Goal: Information Seeking & Learning: Check status

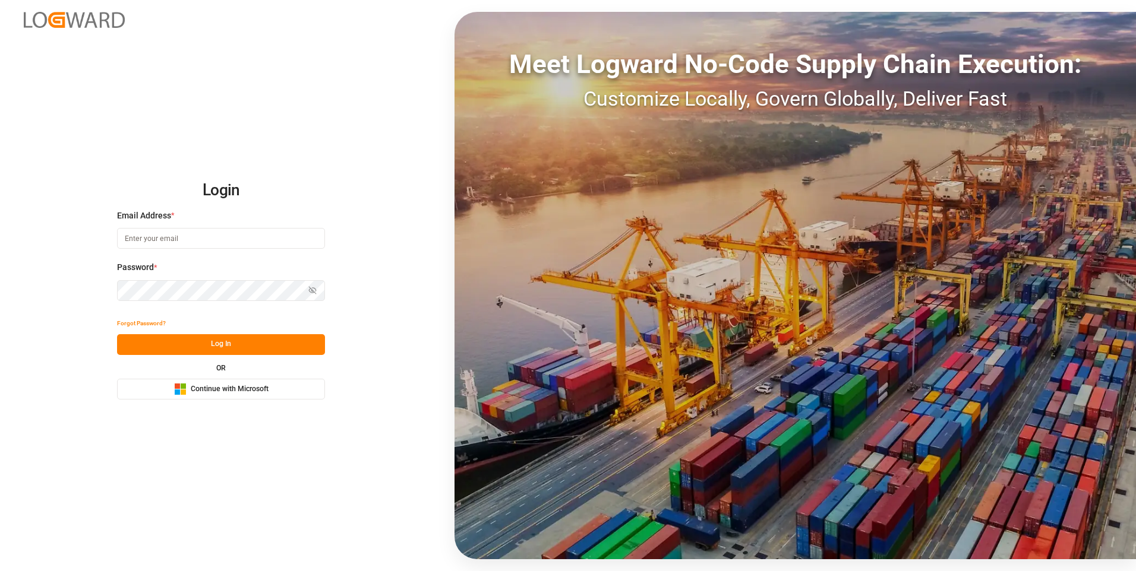
type input "[EMAIL_ADDRESS][DOMAIN_NAME]"
click at [207, 345] on button "Log In" at bounding box center [221, 344] width 208 height 21
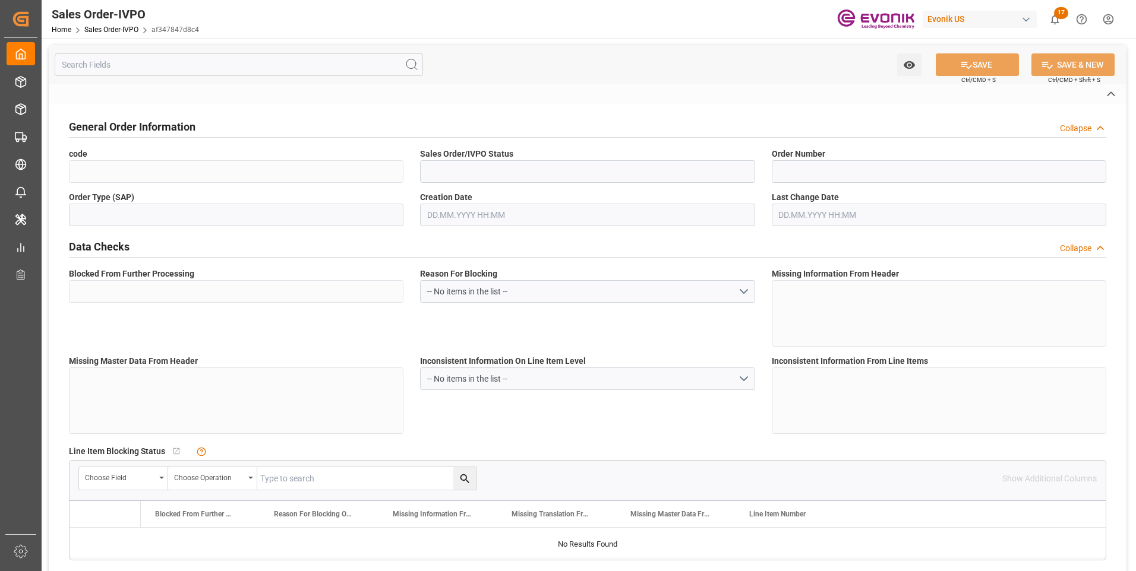
type input "af347847d8c4"
type input "Active"
type input "0046474098"
type input "IV"
type input "No"
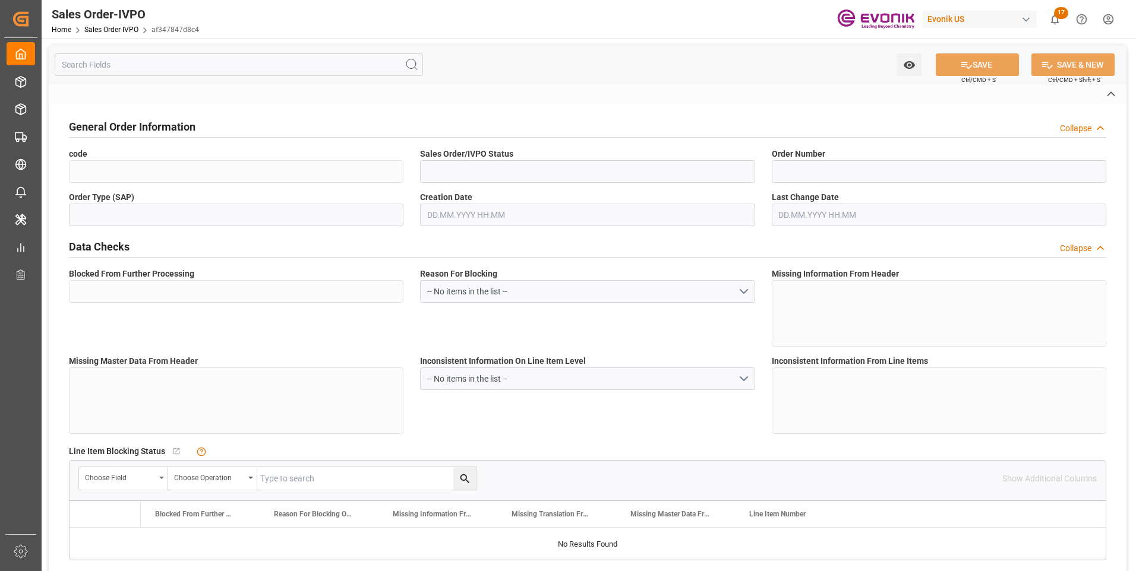
type input "D2P"
type input "45"
type input "FCL"
type input "0007"
type input "40GP"
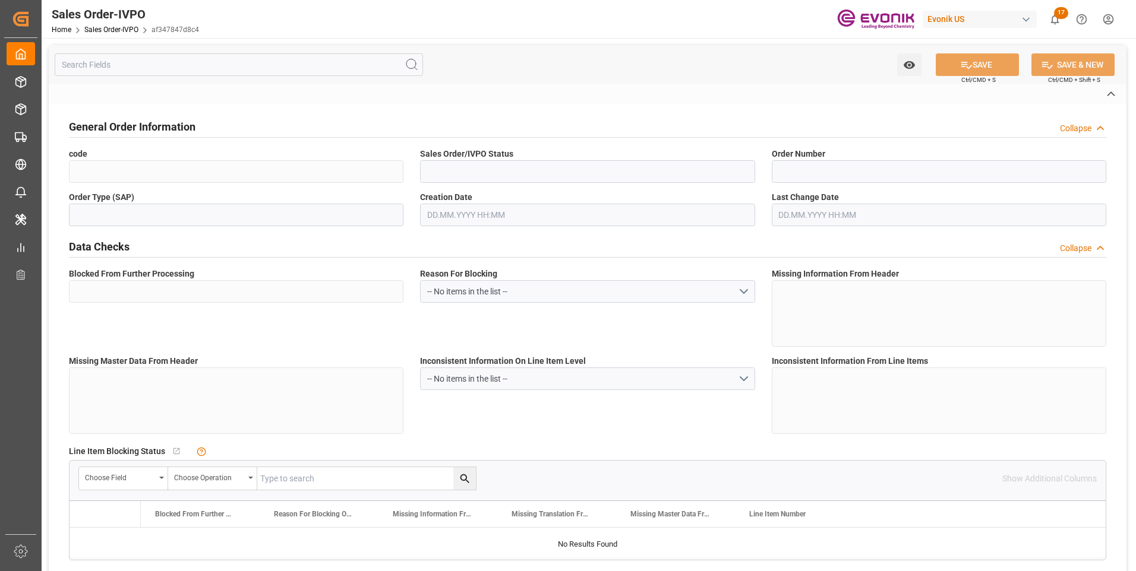
type textarea "No Tank Container"
type input "0046474098"
type input "24"
type input "SM AO Active Oxygens"
type input "Smart Materials"
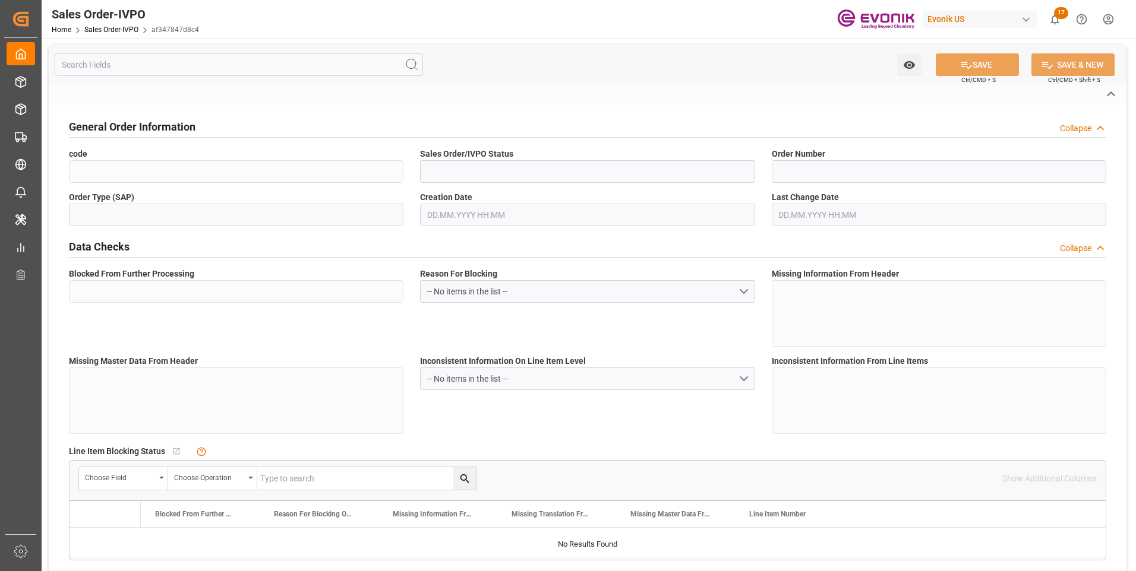
type input "CIF"
type input "Santos"
type textarea "Not required"
type textarea ""RESELLER" IMPORTER IDENTIFICATION NO.: None B/L INSTRUCTIONS: Original BOL rel…"
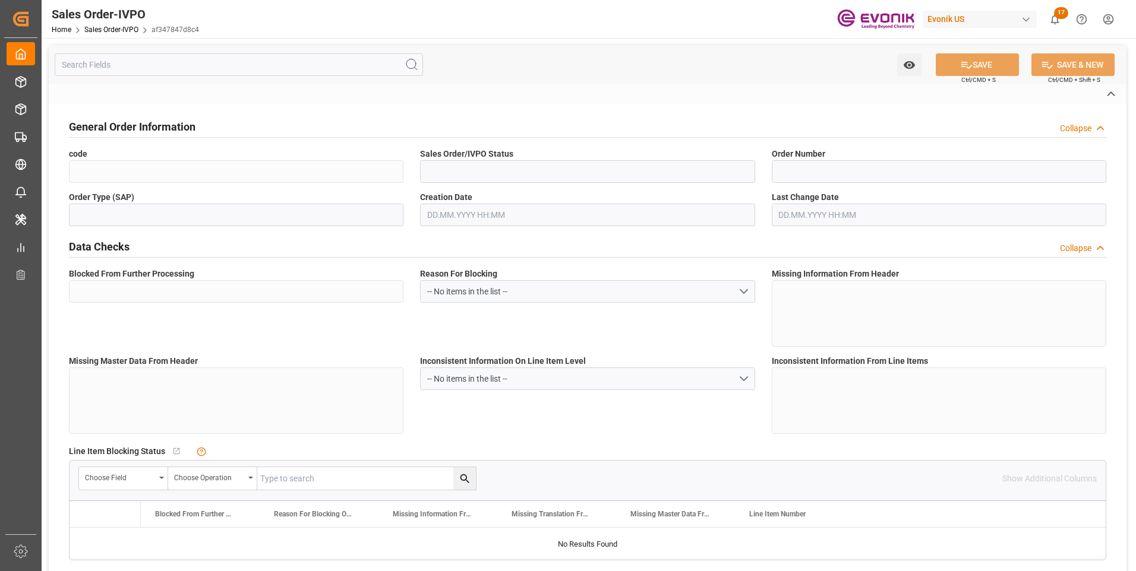
type textarea "None B/L INSTRUCTIONS: Original BOL released at destination. Please add the bel…"
type textarea "Original BOL released at destination. Please add the below statement to the B/L…"
type textarea "None ""
type input "BR"
type input "Done"
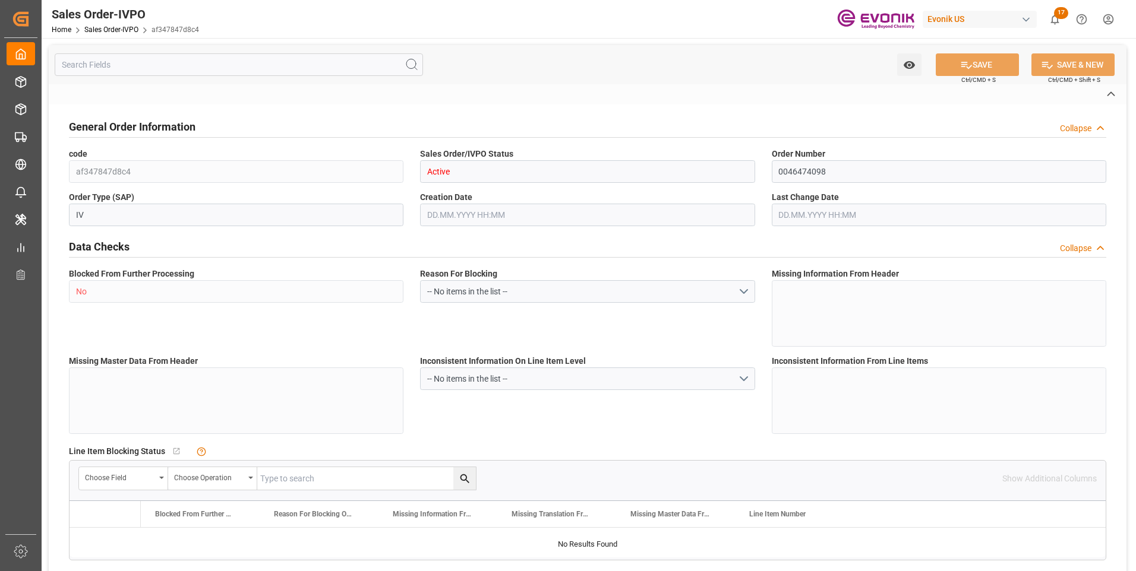
type input "Done"
type input "40GP"
type input "Done"
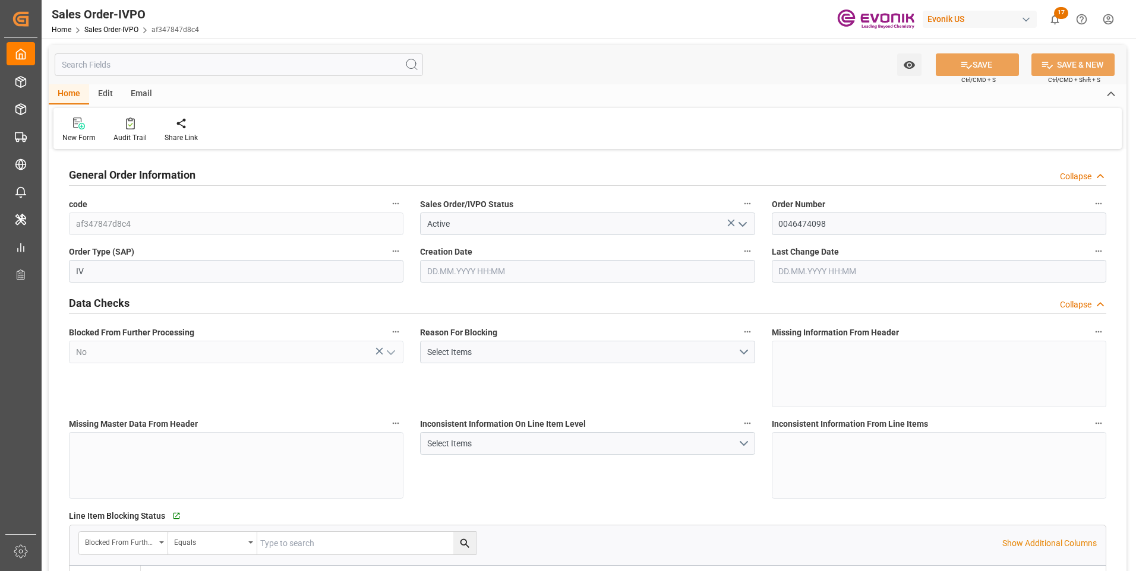
type input "BRSSZ"
type input "0"
type input "1"
type input "2"
type input "1"
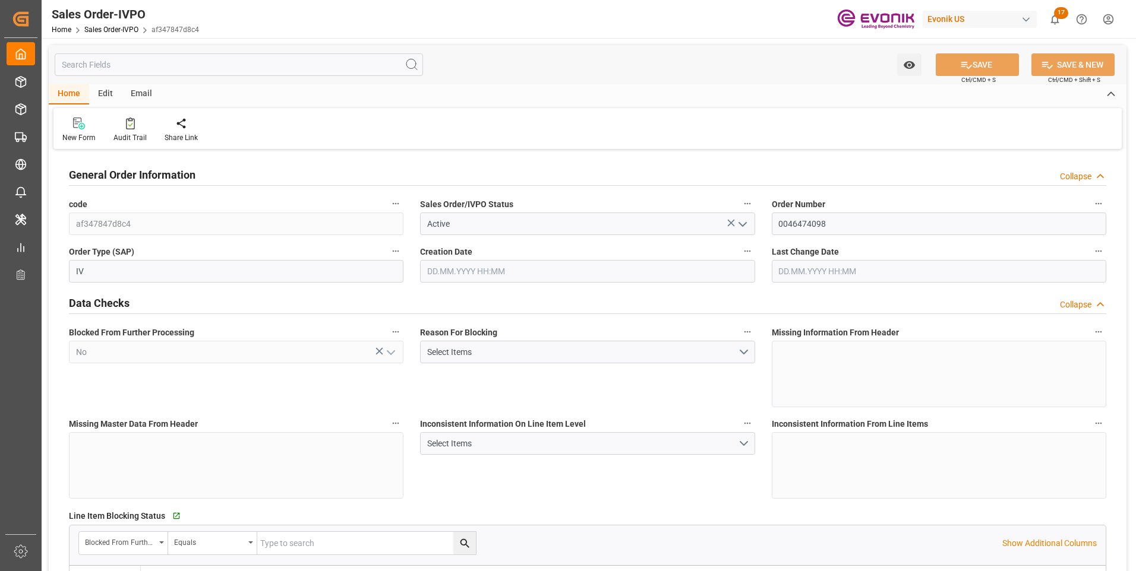
type input "20156.5896"
type input "37.4546"
type input "19000"
type input "60"
type input "18.09.2025 18:23"
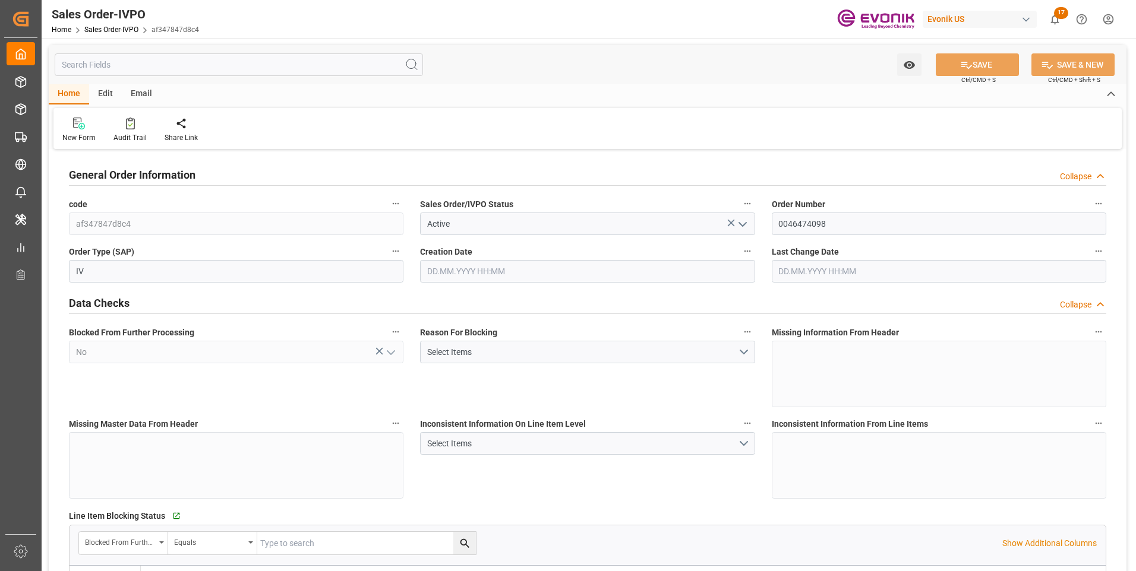
type input "07.10.2025 15:50"
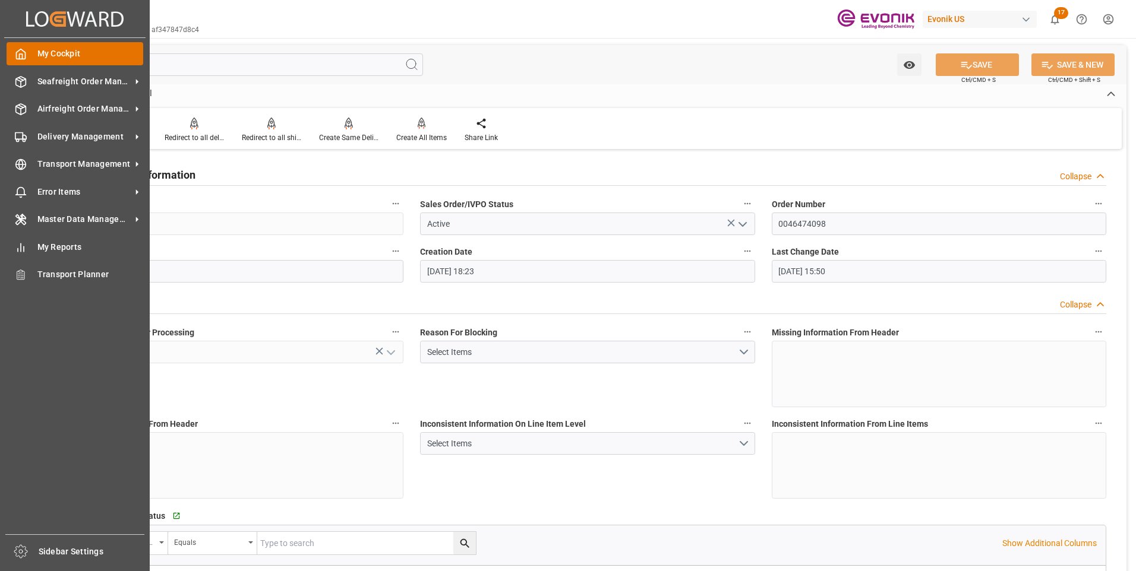
click at [26, 56] on icon at bounding box center [21, 54] width 9 height 10
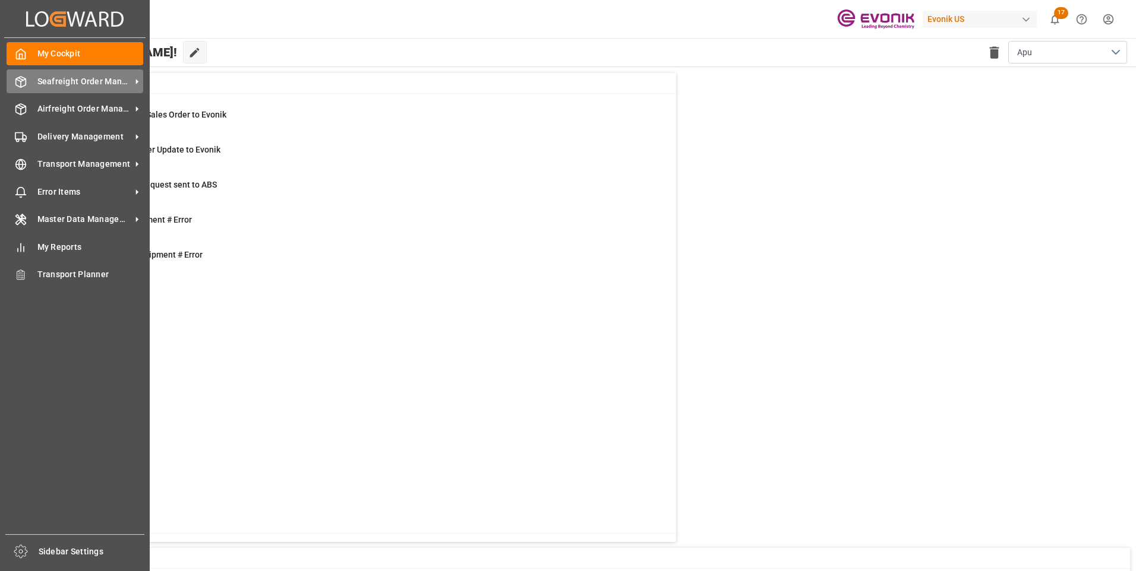
click at [48, 78] on span "Seafreight Order Management" at bounding box center [84, 81] width 94 height 12
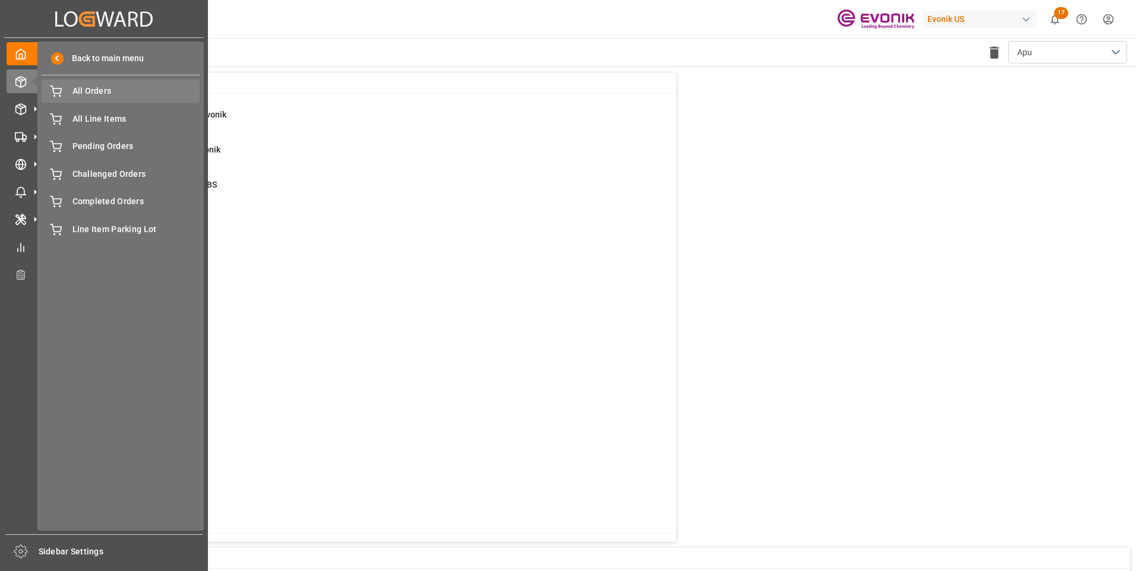
click at [115, 94] on span "All Orders" at bounding box center [136, 91] width 128 height 12
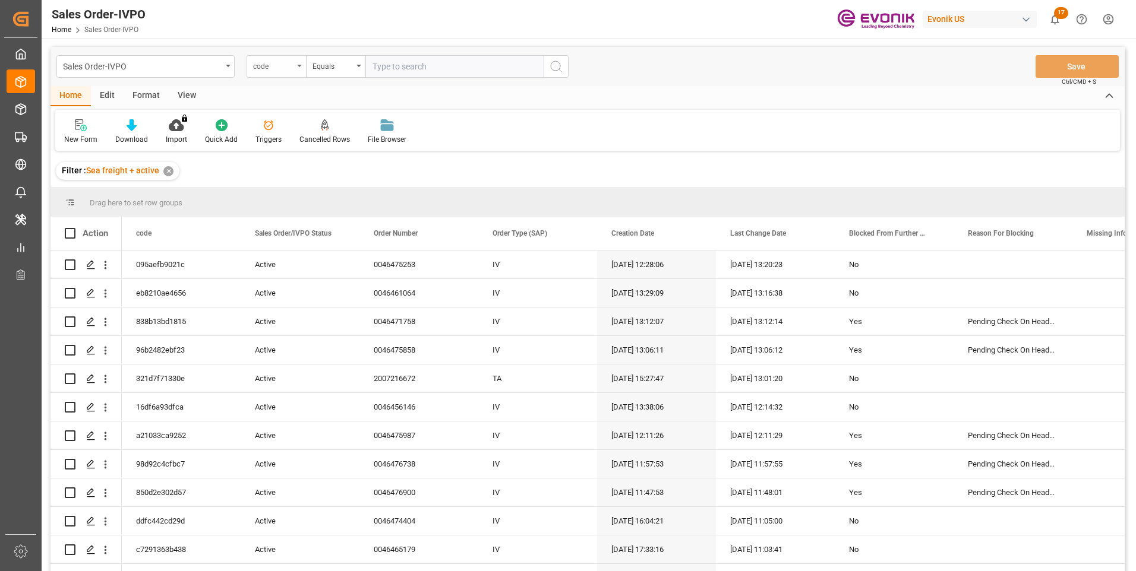
click at [292, 64] on div "code" at bounding box center [273, 65] width 40 height 14
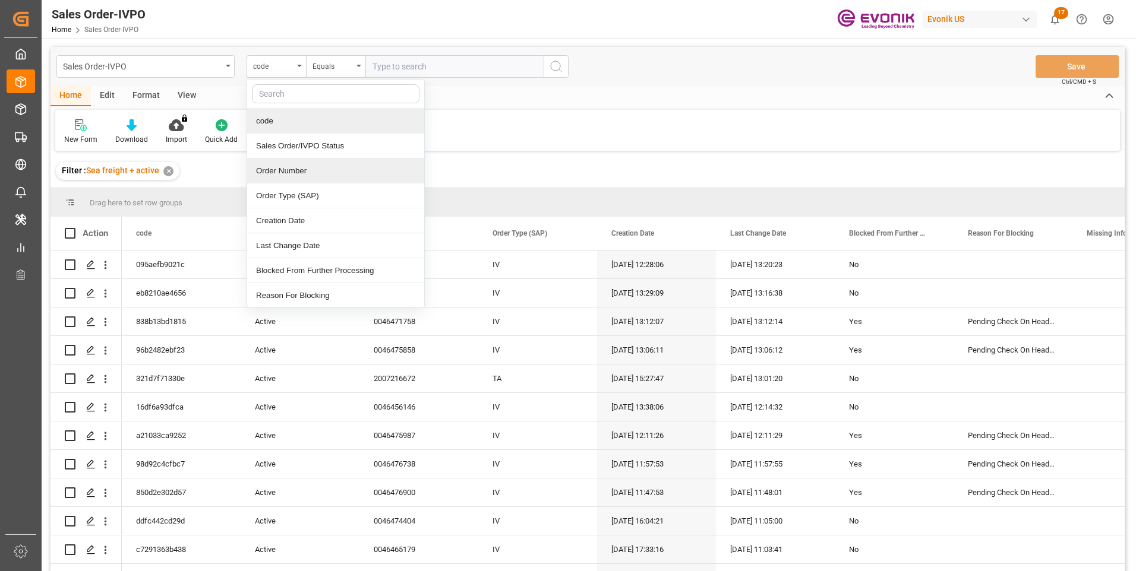
click at [279, 166] on div "Order Number" at bounding box center [335, 171] width 177 height 25
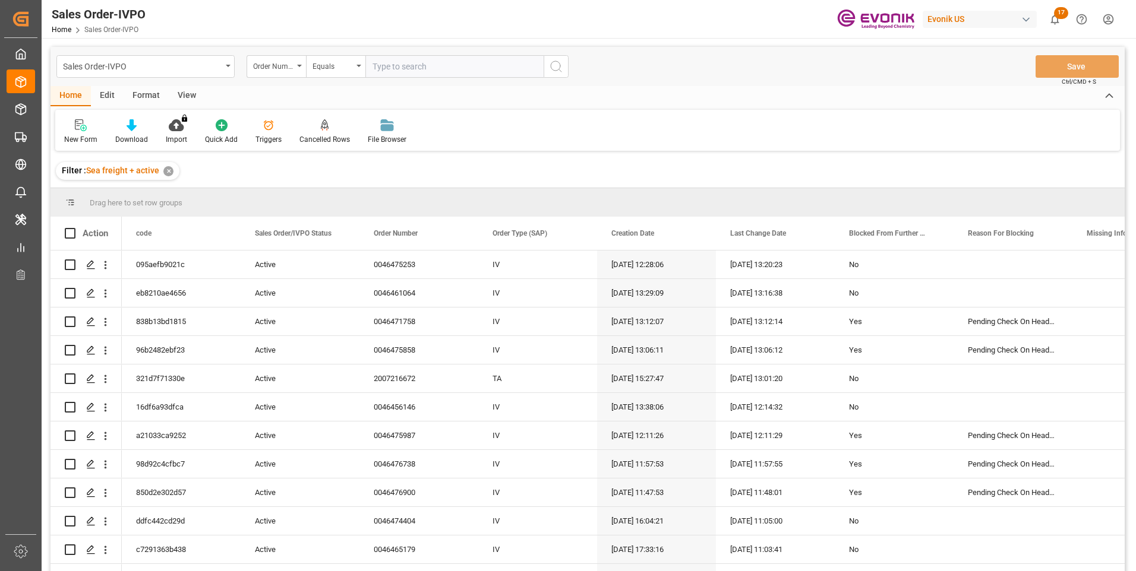
click at [389, 64] on input "text" at bounding box center [454, 66] width 178 height 23
paste input "2007219045"
type input "2007219045"
click at [558, 70] on circle "search button" at bounding box center [556, 66] width 10 height 10
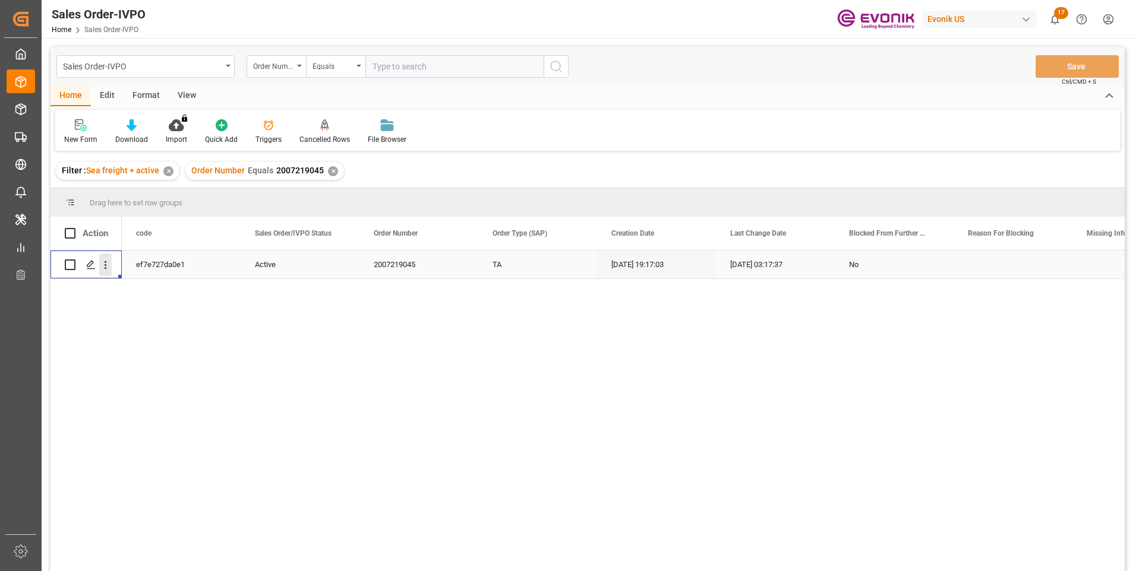
click at [109, 269] on icon "open menu" at bounding box center [105, 265] width 12 height 12
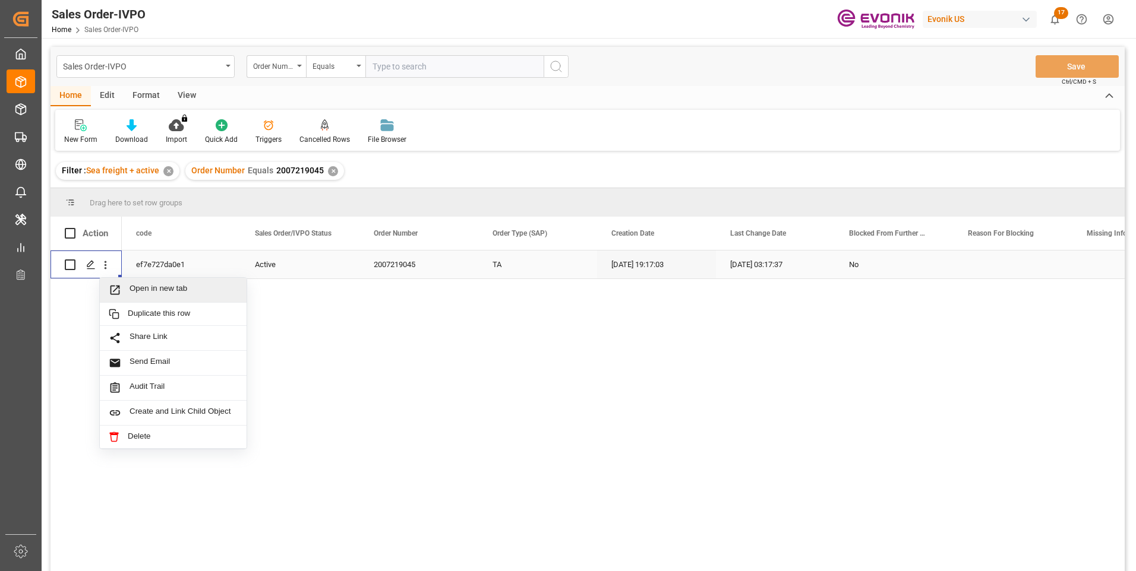
click at [144, 291] on span "Open in new tab" at bounding box center [184, 290] width 108 height 12
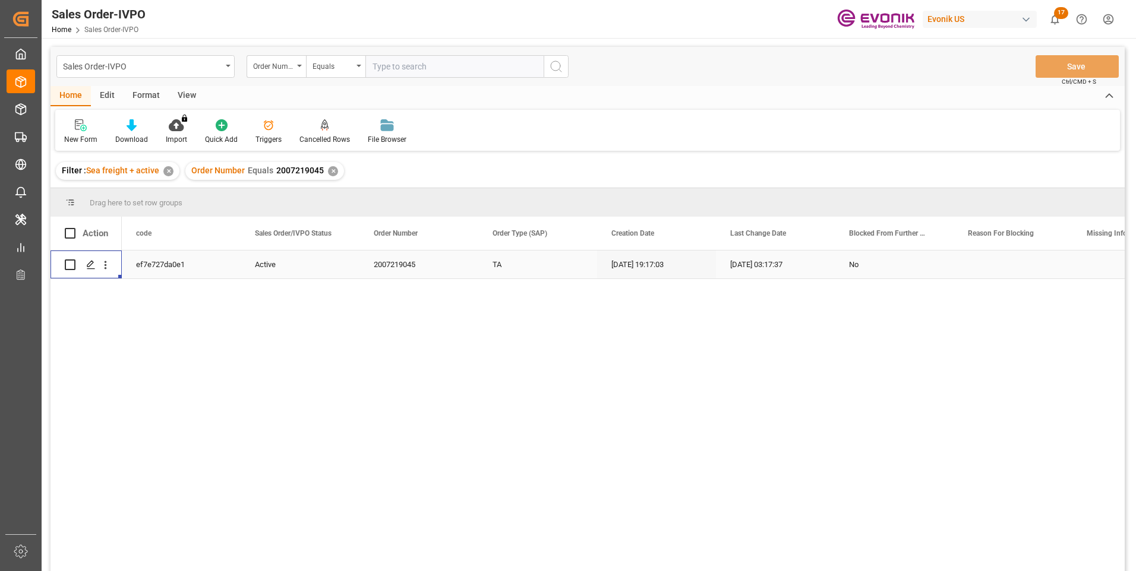
click at [419, 65] on input "text" at bounding box center [454, 66] width 178 height 23
paste input "0046465831"
type input "0046465831"
click at [558, 65] on icon "search button" at bounding box center [556, 66] width 14 height 14
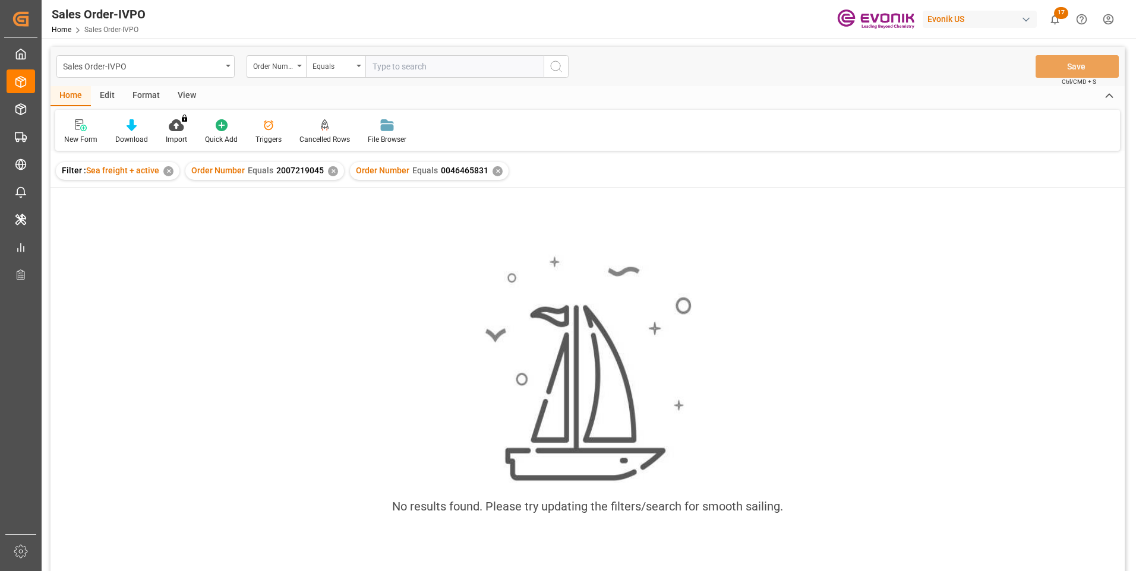
click at [328, 172] on div "✕" at bounding box center [333, 171] width 10 height 10
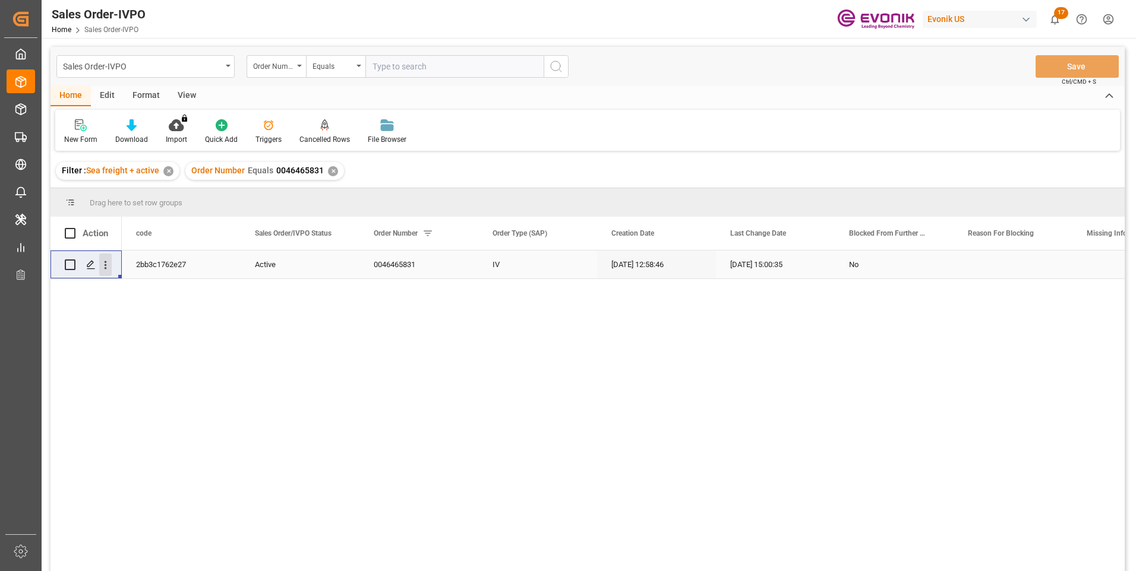
click at [109, 266] on icon "open menu" at bounding box center [105, 265] width 12 height 12
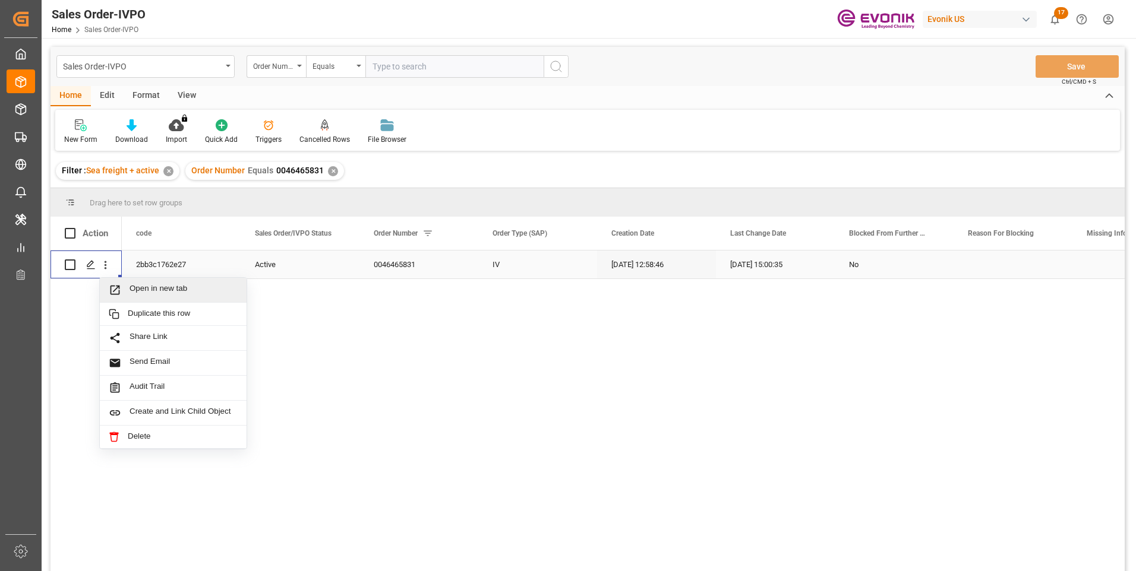
click at [148, 292] on span "Open in new tab" at bounding box center [184, 290] width 108 height 12
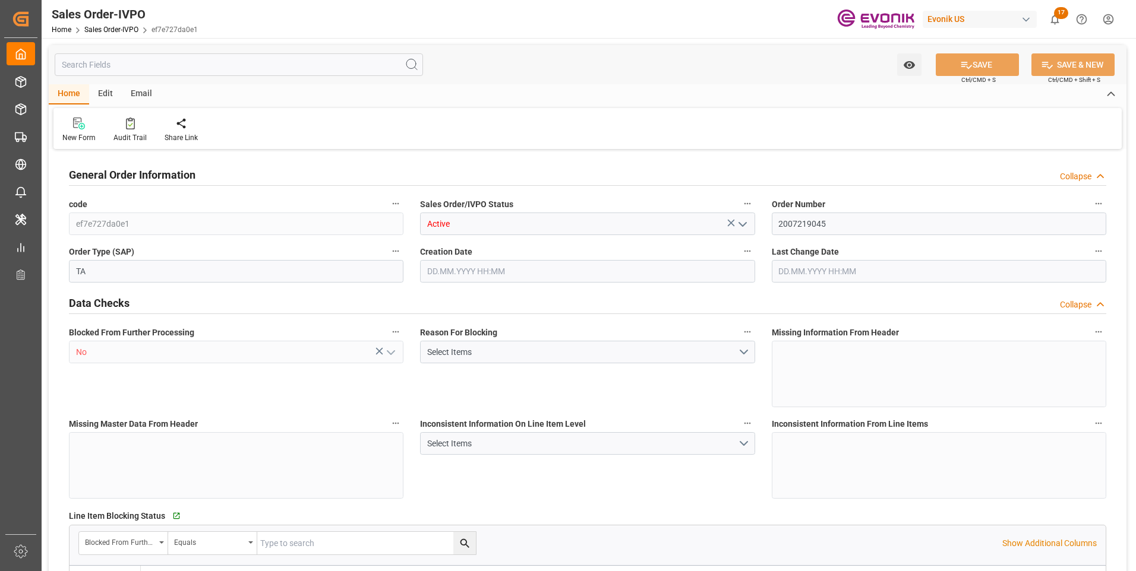
type input "CRLIO"
type input "0"
type input "1"
type input "2"
type input "1"
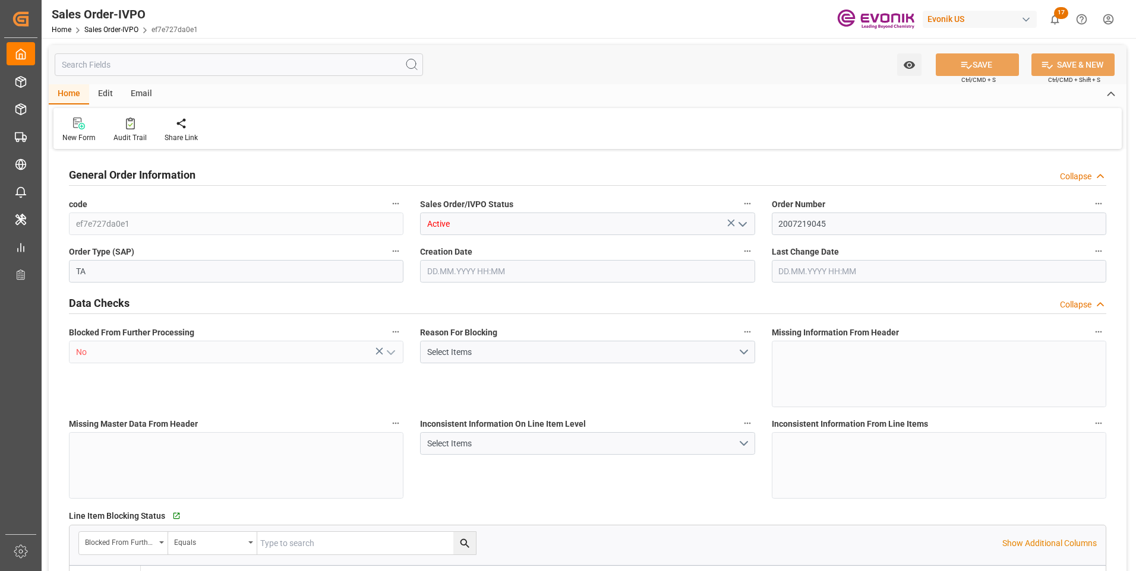
type input "20450.107"
type input "48.3146"
type input "19000"
type input "60"
type input "09.10.2025 19:17"
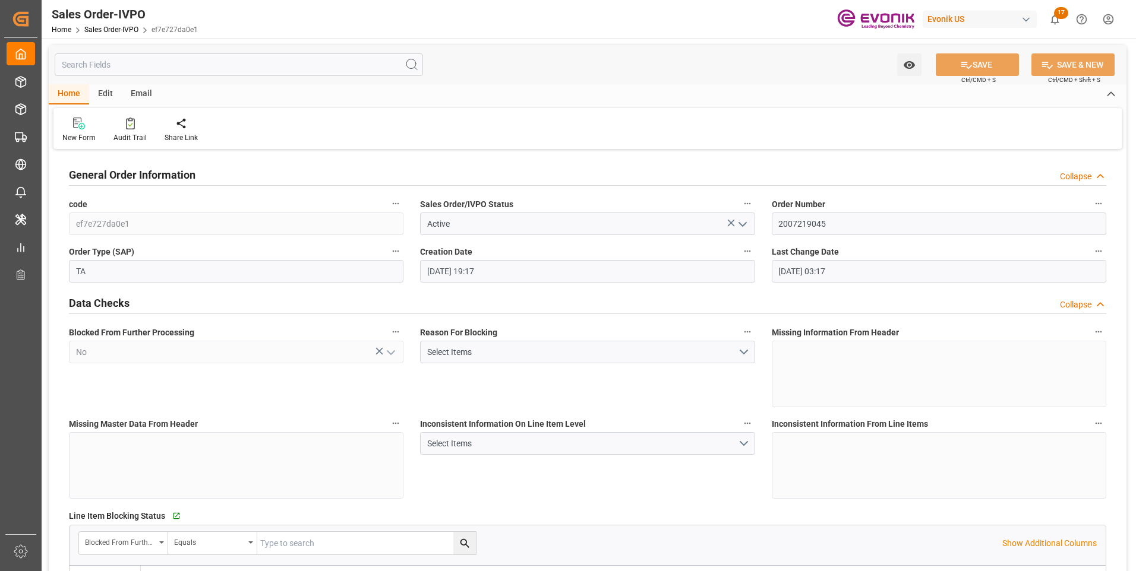
type input "10.10.2025 03:17"
click at [160, 64] on input "text" at bounding box center [239, 64] width 368 height 23
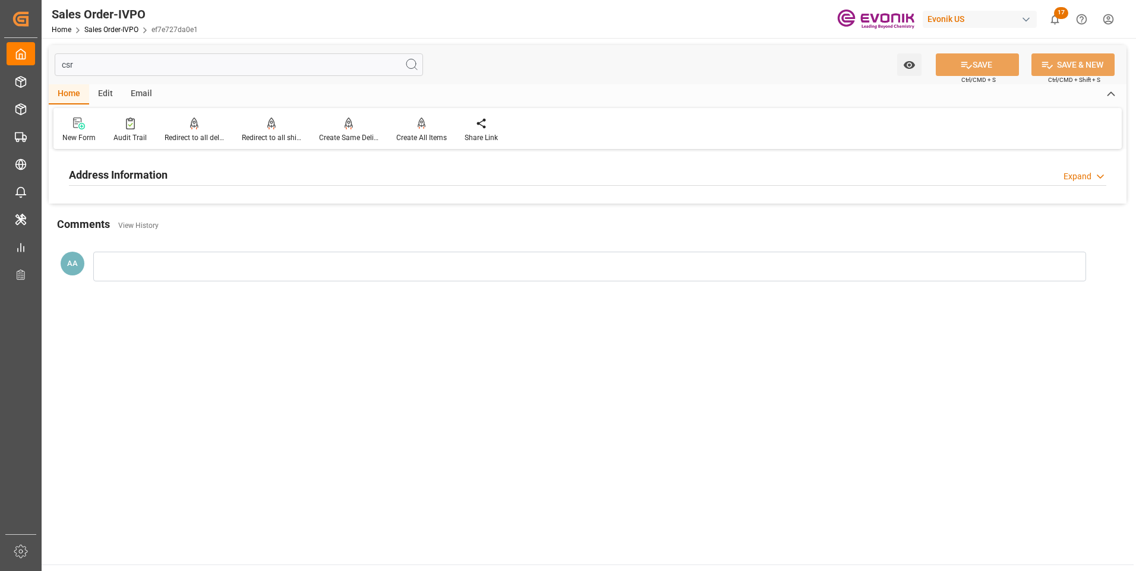
type input "csr"
click at [141, 181] on h2 "Address Information" at bounding box center [118, 175] width 99 height 16
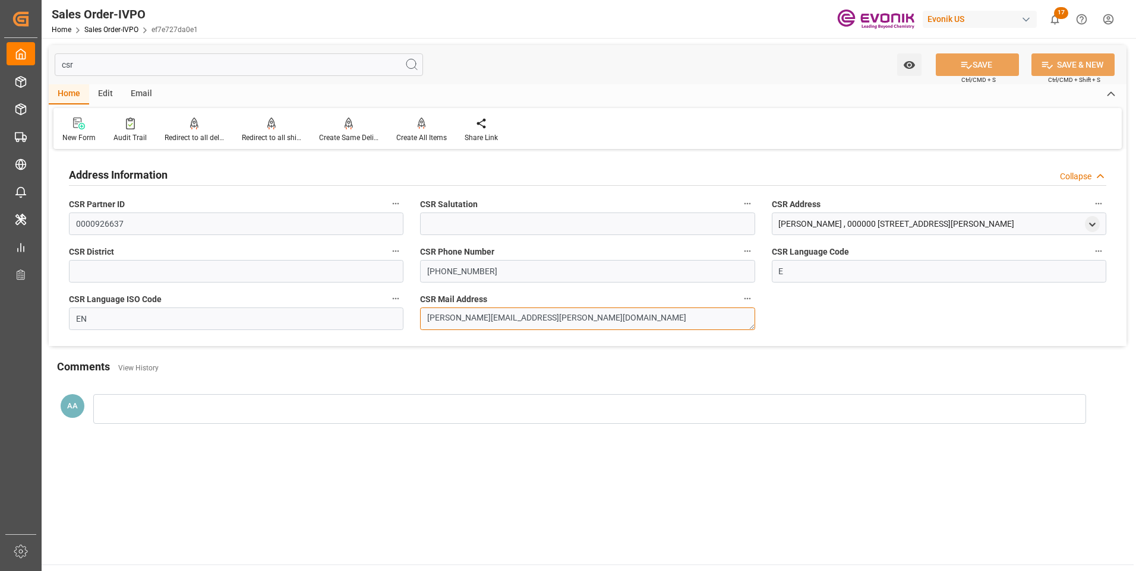
drag, startPoint x: 548, startPoint y: 317, endPoint x: 418, endPoint y: 317, distance: 130.1
click at [418, 317] on div "CSR Mail Address heather.pettaway@evonik.com" at bounding box center [587, 311] width 351 height 48
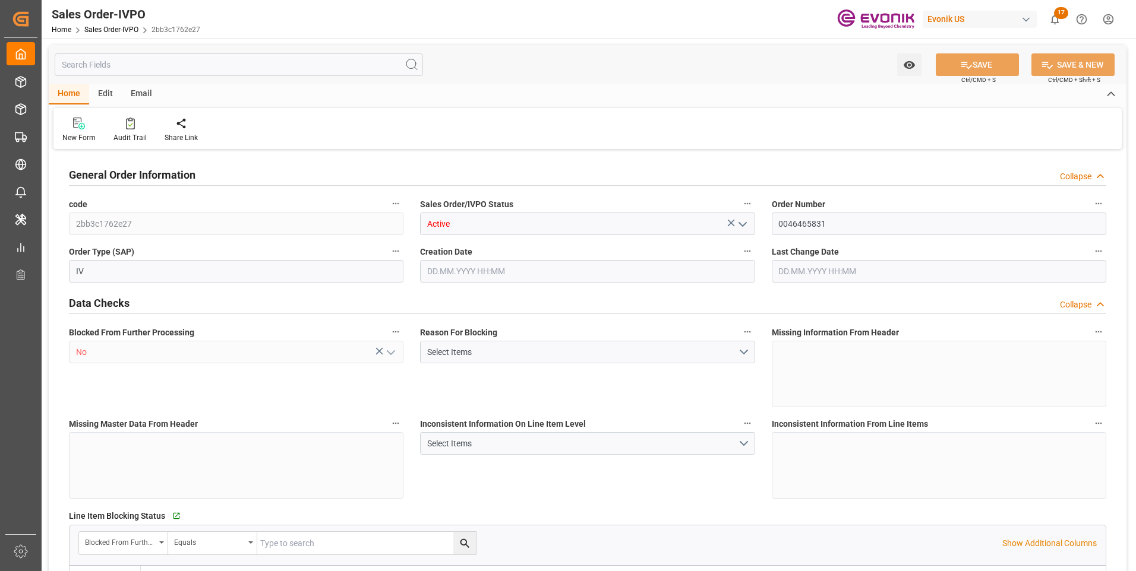
type input "BRSSZ"
type input "0"
type input "1"
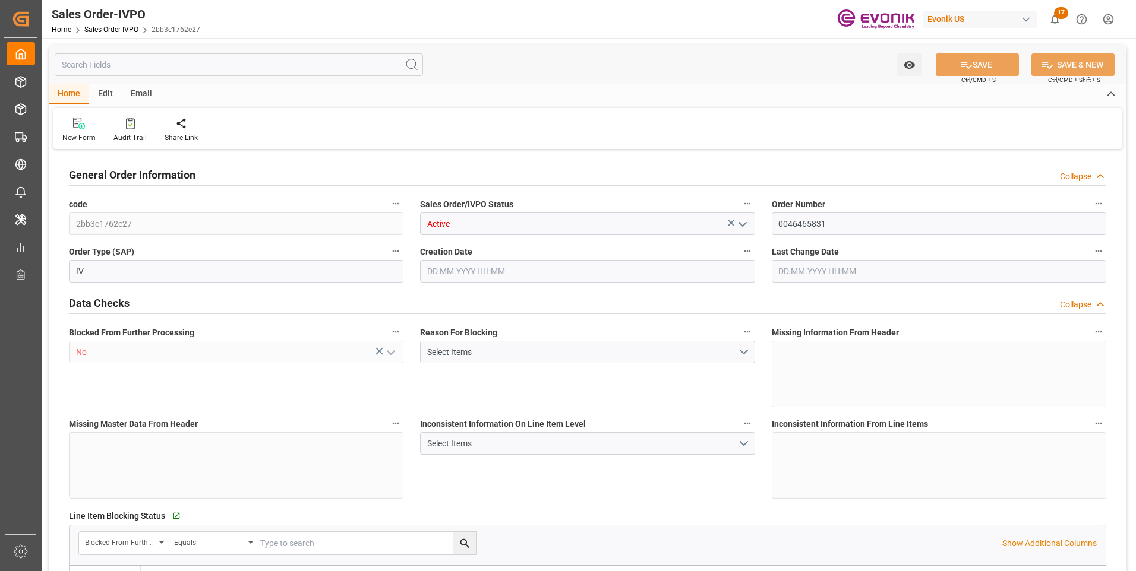
type input "9349.348"
type input "19.3812"
type input "17000"
type input "30"
type input "02.10.2025 12:58"
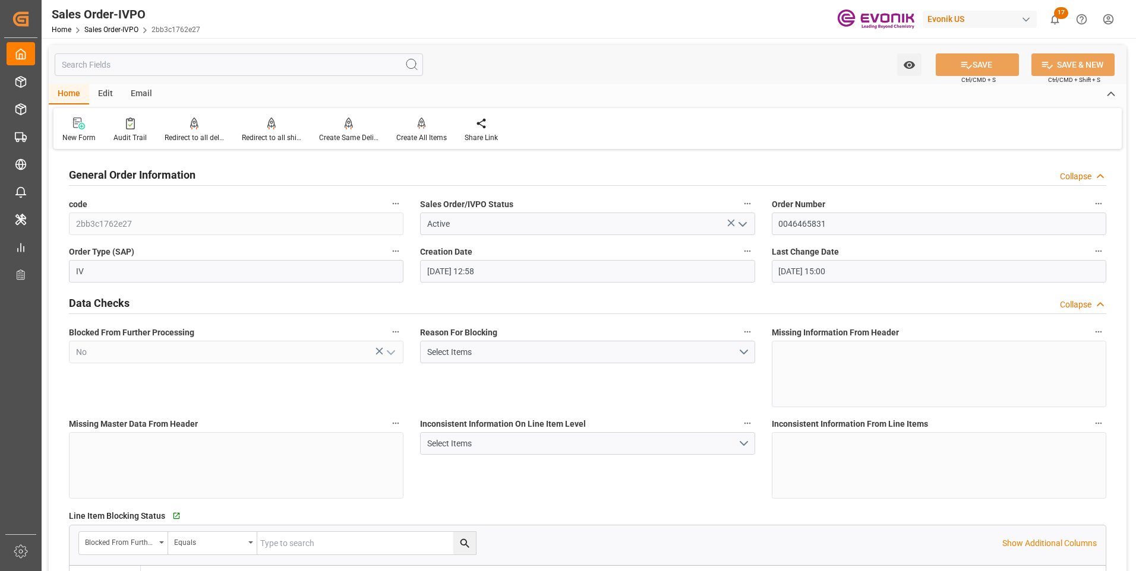
type input "08.10.2025 15:00"
click at [160, 62] on input "text" at bounding box center [239, 64] width 368 height 23
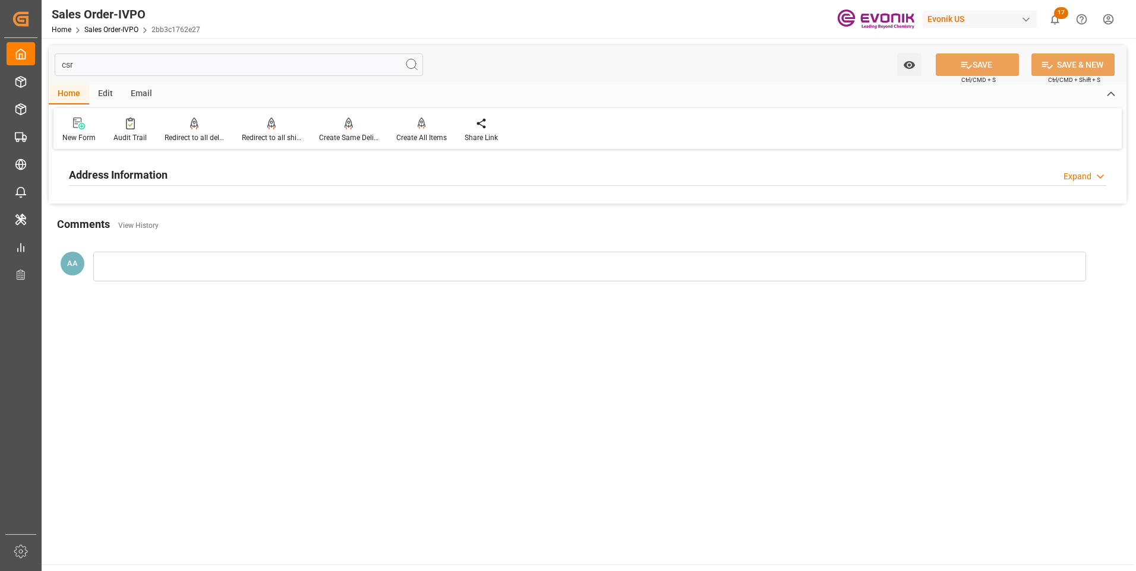
type input "csr"
click at [140, 173] on h2 "Address Information" at bounding box center [118, 175] width 99 height 16
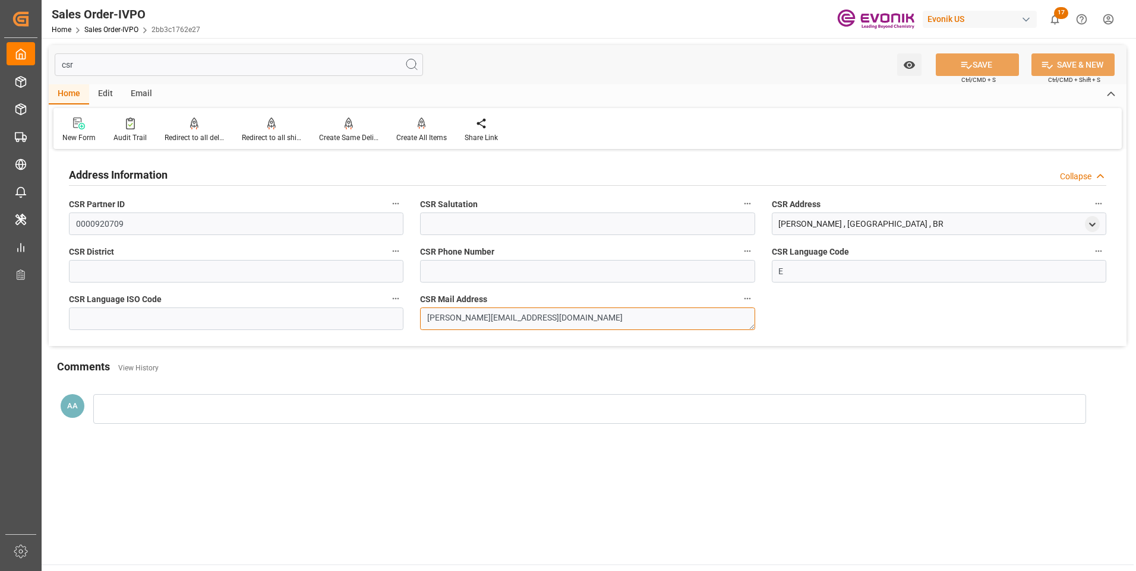
click at [555, 315] on textarea "[PERSON_NAME][EMAIL_ADDRESS][DOMAIN_NAME]" at bounding box center [587, 319] width 334 height 23
drag, startPoint x: 555, startPoint y: 317, endPoint x: 394, endPoint y: 317, distance: 161.0
click at [394, 317] on div "Address Information Collapse CSR Partner ID 0000920709 CSR Salutation CSR Addre…" at bounding box center [588, 250] width 1078 height 194
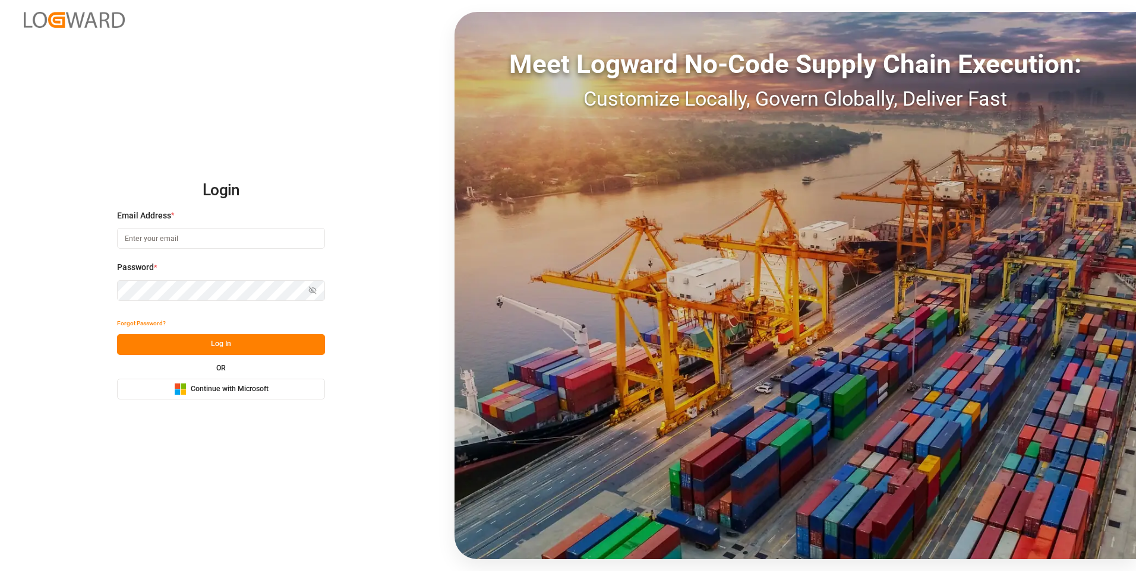
type input "[EMAIL_ADDRESS][DOMAIN_NAME]"
click at [159, 339] on button "Log In" at bounding box center [221, 344] width 208 height 21
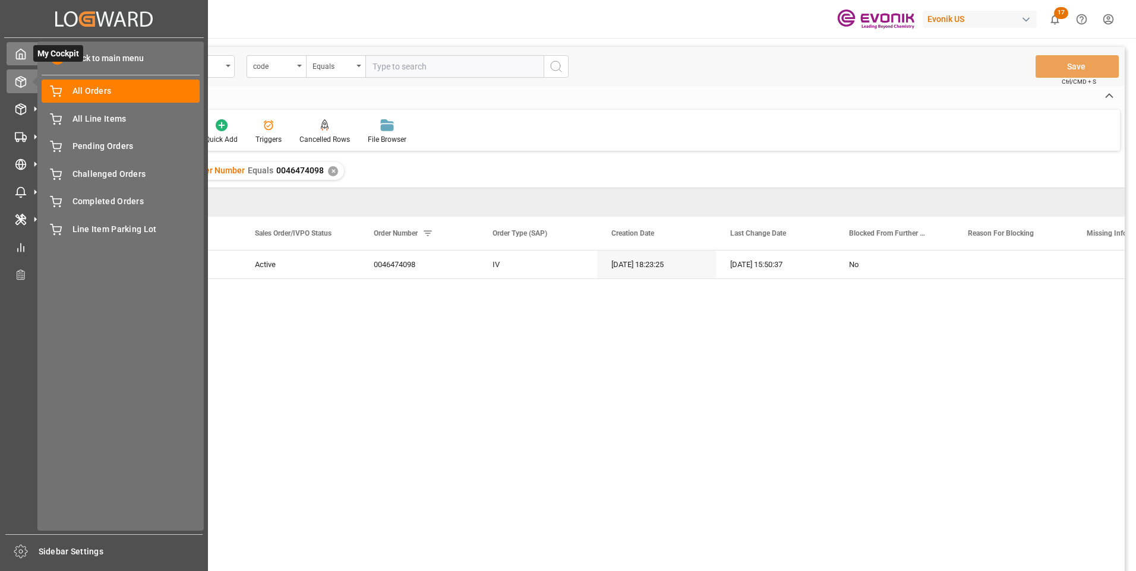
click at [21, 56] on icon at bounding box center [21, 54] width 12 height 12
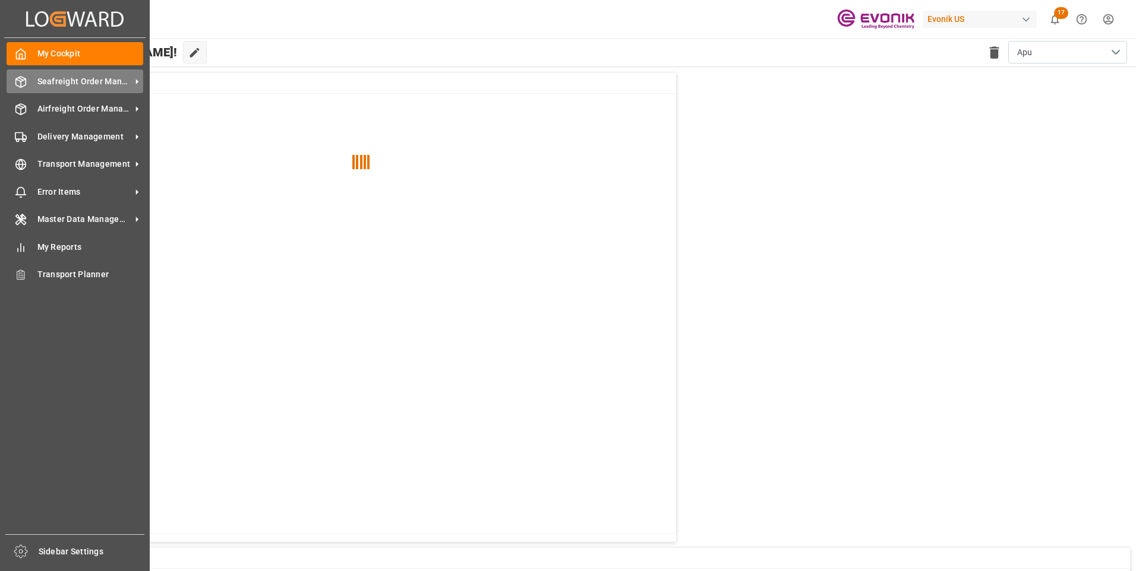
click at [56, 84] on span "Seafreight Order Management" at bounding box center [84, 81] width 94 height 12
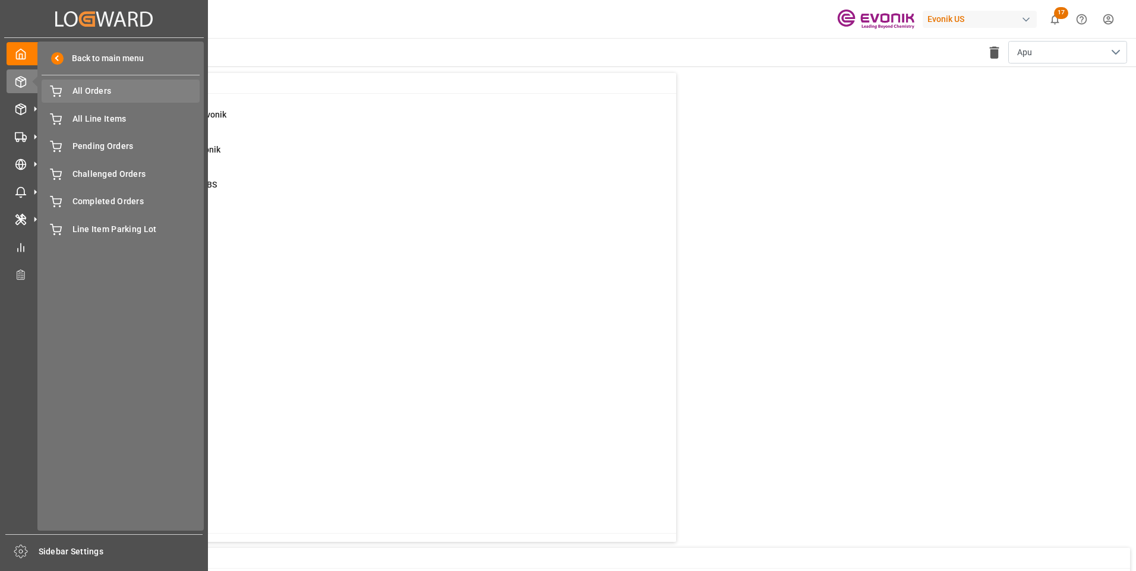
click at [104, 89] on span "All Orders" at bounding box center [136, 91] width 128 height 12
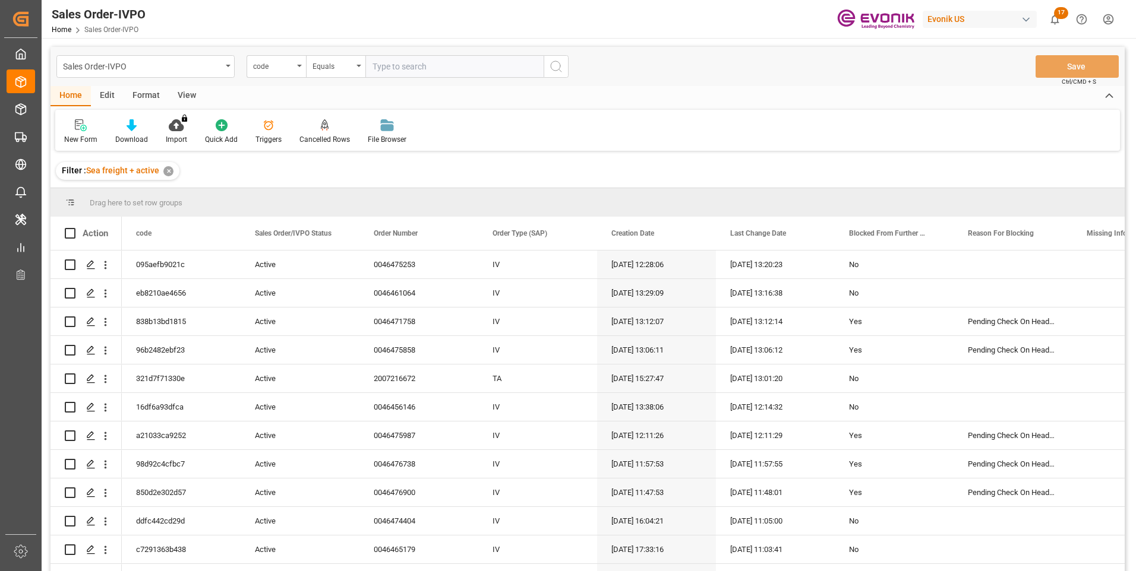
click at [386, 62] on input "text" at bounding box center [454, 66] width 178 height 23
type input "0046472579"
click at [557, 69] on icon "search button" at bounding box center [556, 66] width 14 height 14
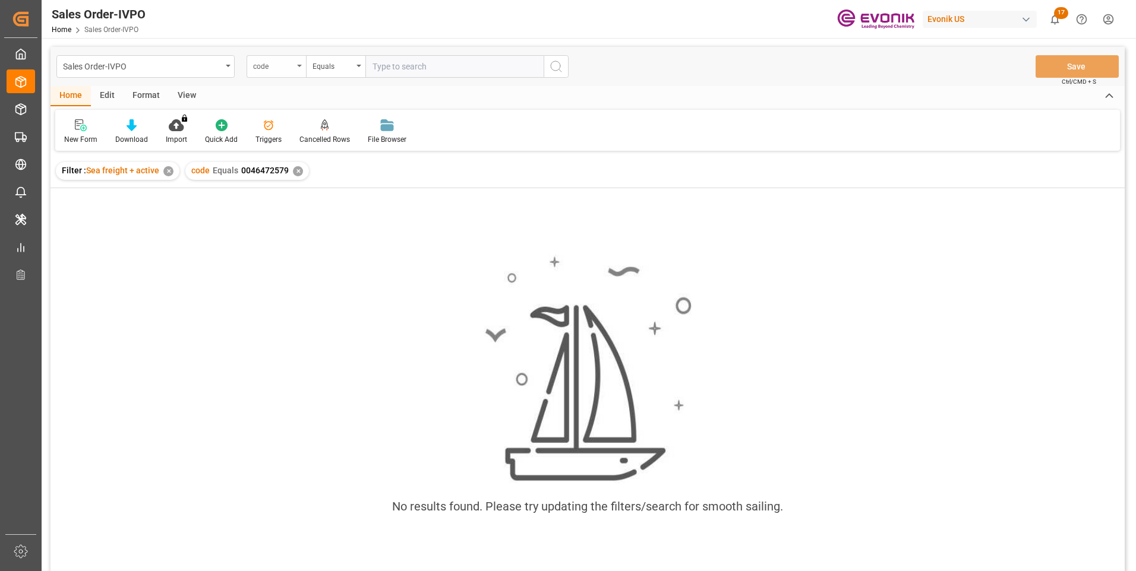
click at [289, 66] on div "code" at bounding box center [273, 65] width 40 height 14
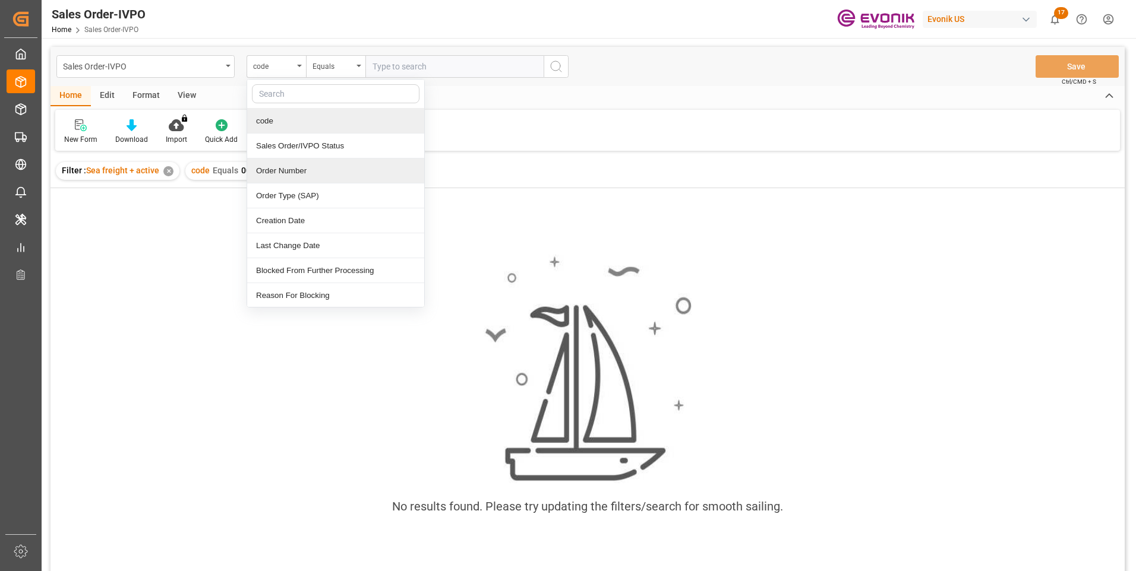
click at [275, 172] on div "Order Number" at bounding box center [335, 171] width 177 height 25
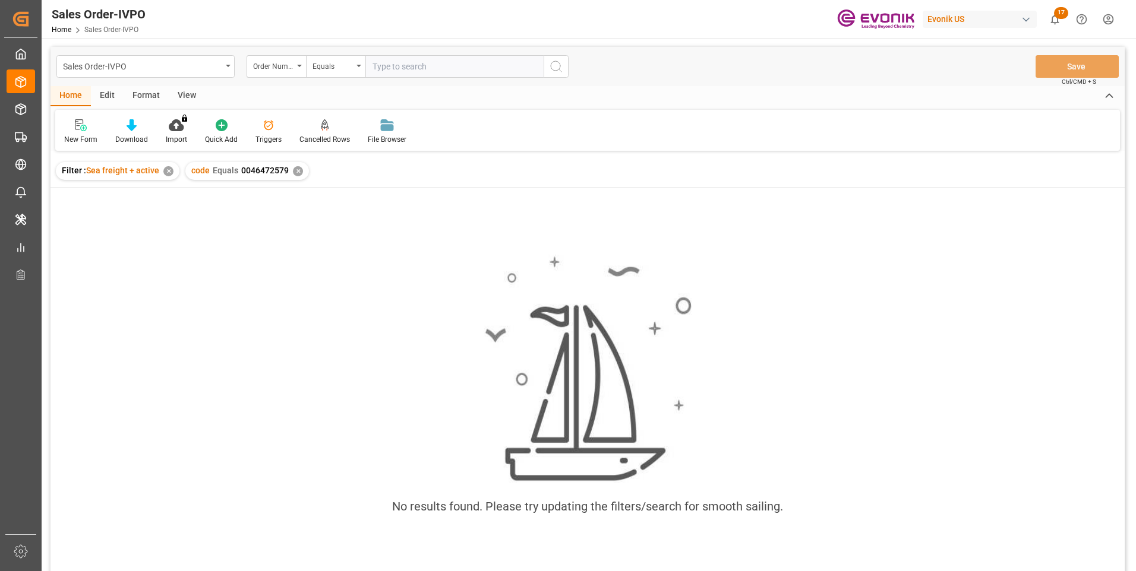
click at [371, 64] on input "text" at bounding box center [454, 66] width 178 height 23
paste input "0046472579"
type input "0046472579"
click at [558, 64] on icon "search button" at bounding box center [556, 66] width 14 height 14
click at [296, 169] on div "✕" at bounding box center [298, 171] width 10 height 10
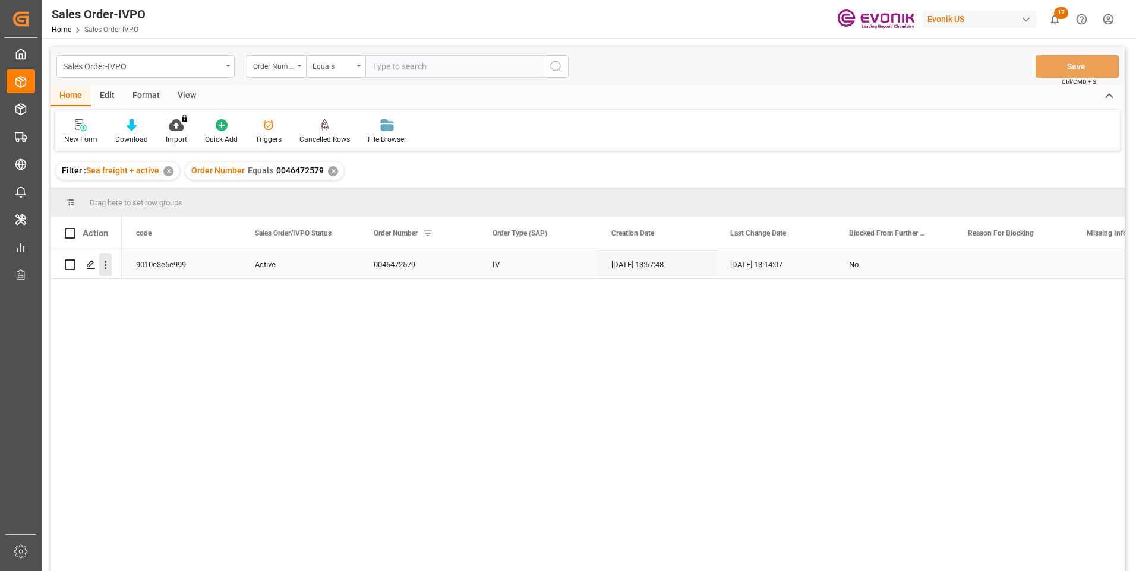
click at [106, 264] on icon "open menu" at bounding box center [105, 265] width 12 height 12
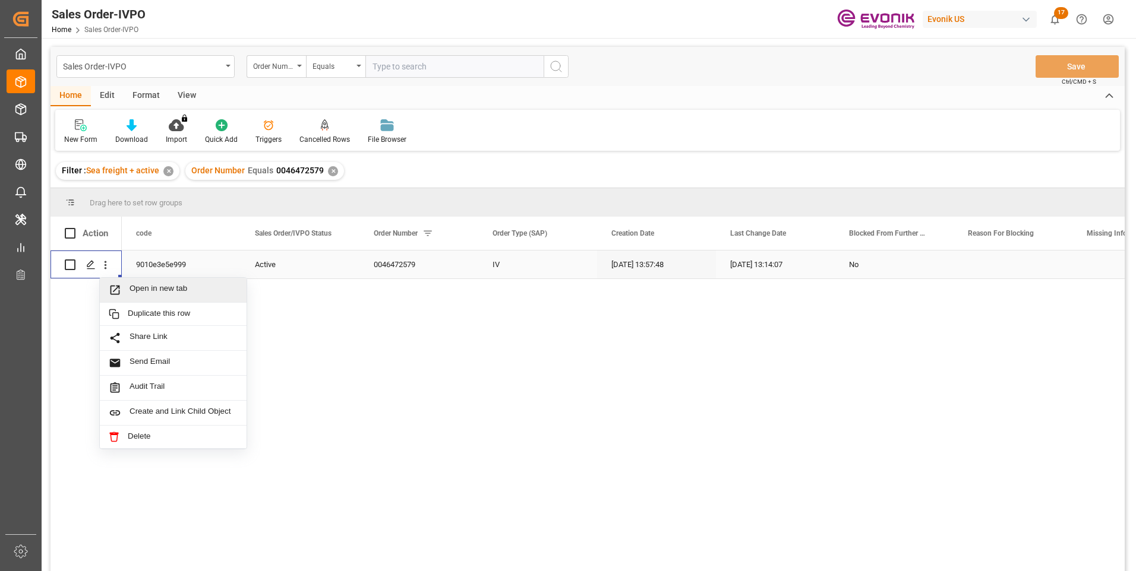
click at [168, 293] on span "Open in new tab" at bounding box center [184, 290] width 108 height 12
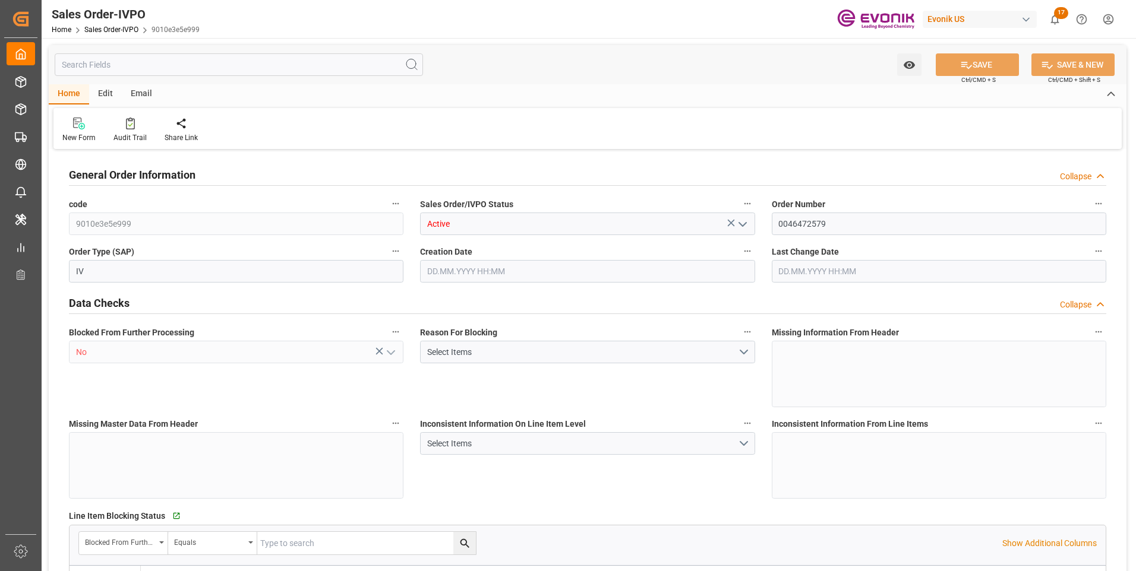
type input "BRSSZ"
type input "0"
type input "1"
type input "2"
type input "1"
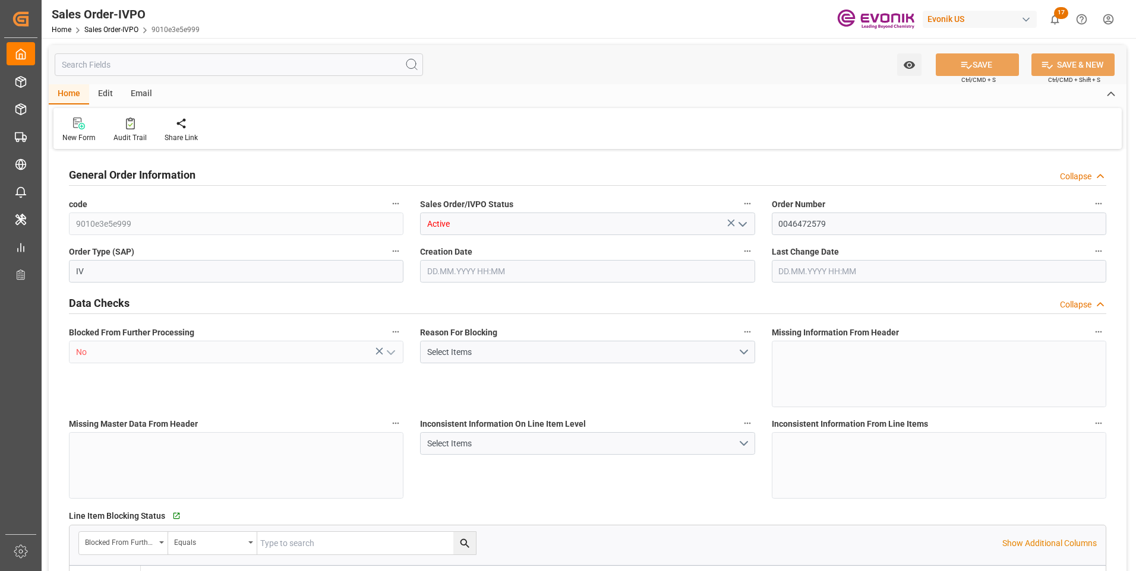
type input "19798"
type input "17.86"
type input "17000"
type input "30"
type input "[DATE] 13:57"
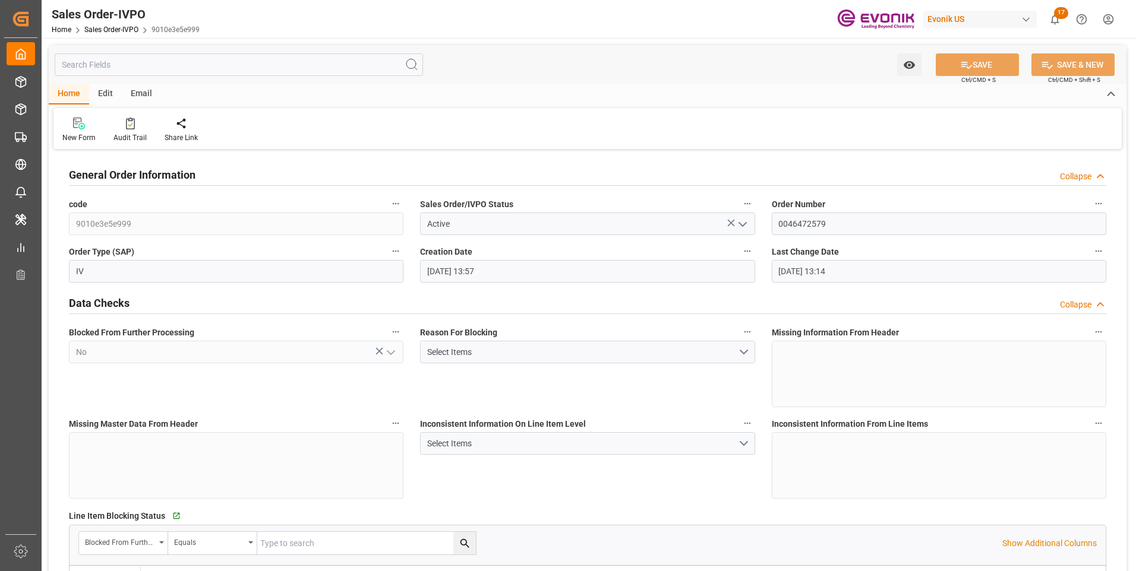
type input "[DATE] 13:14"
click at [203, 72] on input "text" at bounding box center [239, 64] width 368 height 23
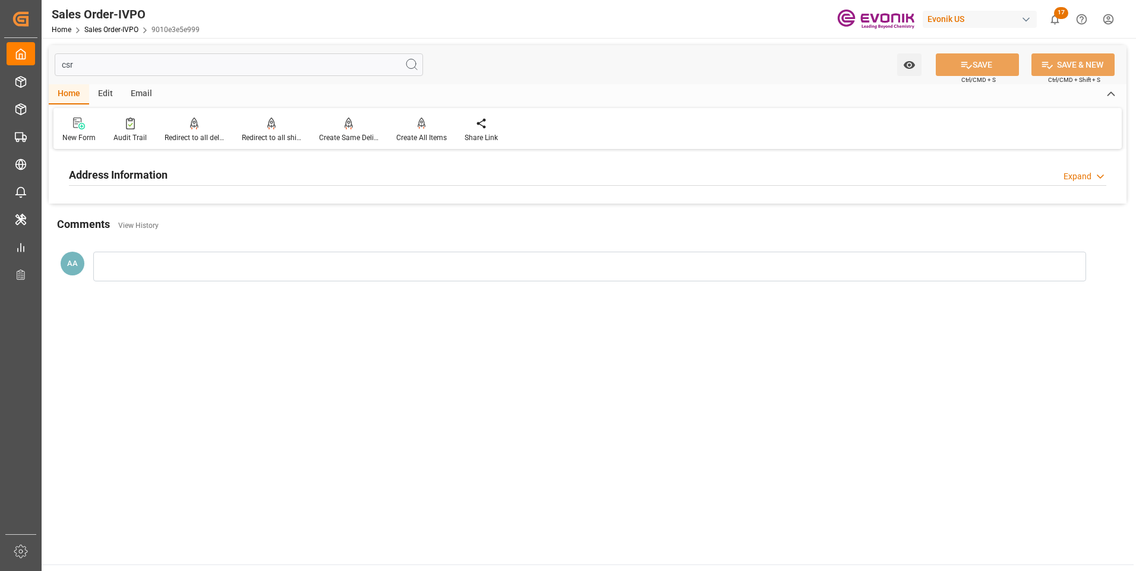
type input "csr"
click at [105, 172] on h2 "Address Information" at bounding box center [118, 175] width 99 height 16
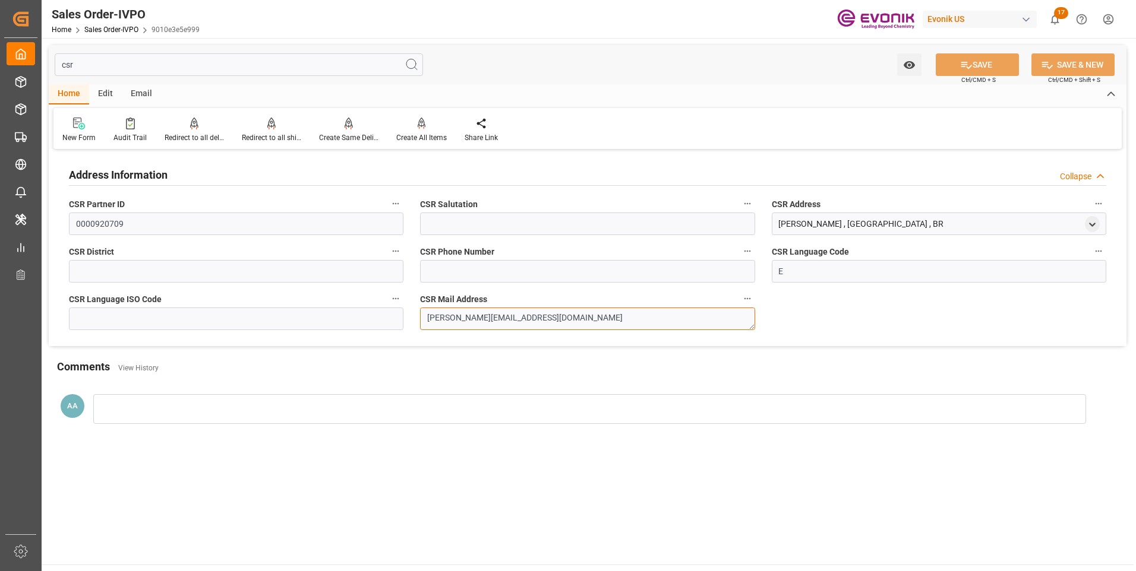
drag, startPoint x: 554, startPoint y: 318, endPoint x: 370, endPoint y: 329, distance: 185.0
click at [370, 329] on div "Address Information Collapse CSR Partner ID 0000920709 CSR Salutation CSR Addre…" at bounding box center [588, 250] width 1078 height 194
